Goal: Task Accomplishment & Management: Manage account settings

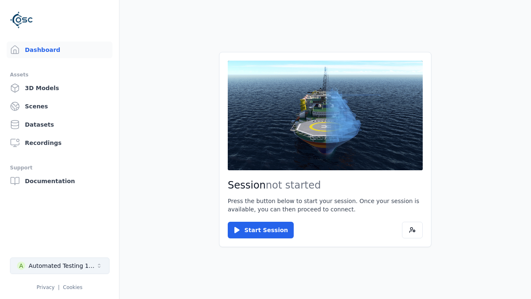
click at [60, 266] on div "Automated Testing 1 - Playwright" at bounding box center [62, 265] width 67 height 8
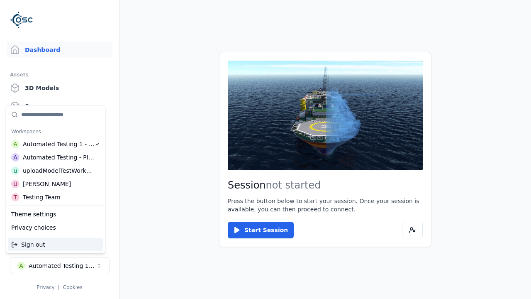
click at [56, 157] on div "Automated Testing - Playwright" at bounding box center [59, 157] width 72 height 8
click at [266, 149] on html "Support Dashboard Assets 3D Models Scenes Datasets Recordings Support Documenta…" at bounding box center [265, 149] width 531 height 299
click at [59, 106] on link "Scenes" at bounding box center [60, 106] width 106 height 17
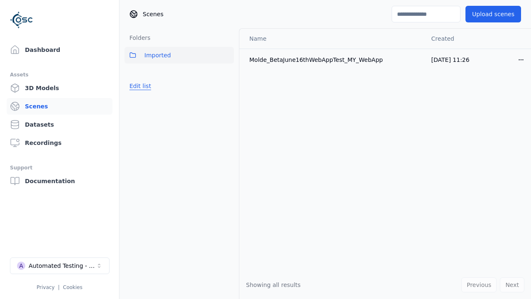
click at [140, 86] on button "Edit list" at bounding box center [141, 85] width 32 height 15
click at [148, 86] on link "Create folder" at bounding box center [148, 86] width 38 height 8
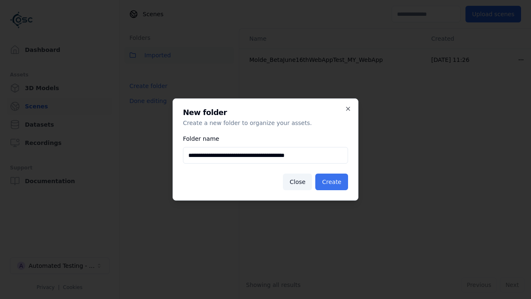
type input "**********"
click at [332, 182] on button "Create" at bounding box center [331, 181] width 33 height 17
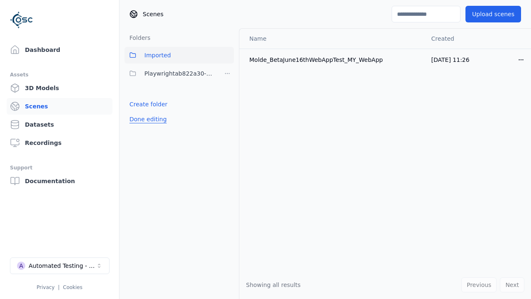
click at [148, 119] on button "Done editing" at bounding box center [148, 119] width 47 height 15
click at [140, 112] on button "Done editing" at bounding box center [148, 119] width 47 height 15
click at [227, 73] on html "Support Dashboard Assets 3D Models Scenes Datasets Recordings Support Documenta…" at bounding box center [265, 149] width 531 height 299
click at [227, 104] on div "Rename" at bounding box center [228, 103] width 56 height 13
